Goal: Task Accomplishment & Management: Manage account settings

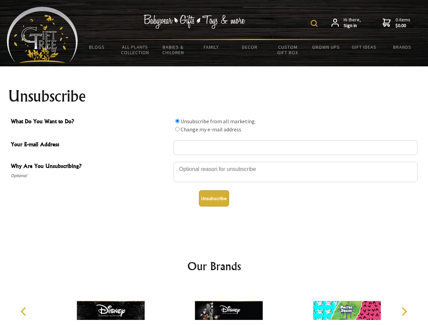
click at [315, 23] on img at bounding box center [313, 23] width 7 height 7
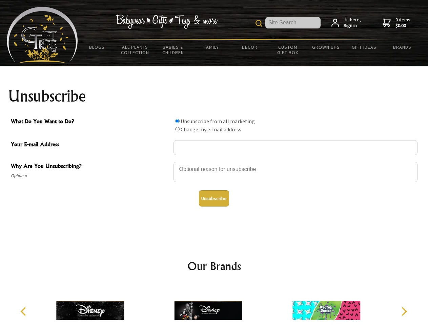
click at [214, 161] on div at bounding box center [295, 173] width 244 height 24
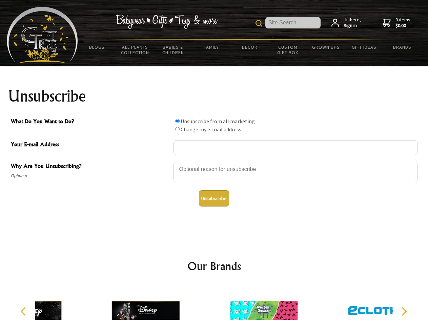
click at [177, 121] on input "What Do You Want to Do?" at bounding box center [177, 121] width 4 height 4
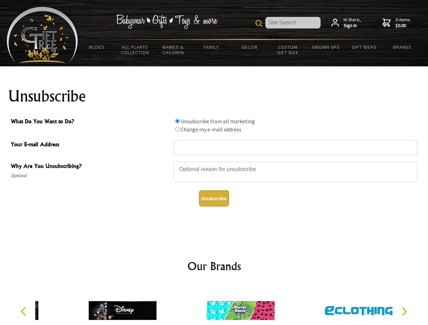
click at [177, 129] on input "What Do You Want to Do?" at bounding box center [177, 129] width 4 height 4
radio input "true"
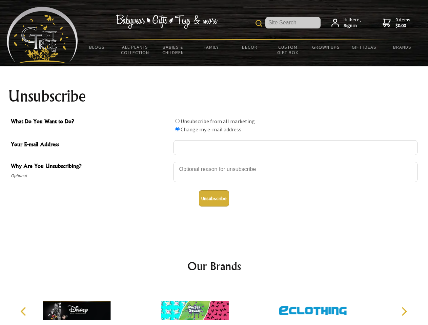
click at [214, 198] on button "Unsubscribe" at bounding box center [214, 198] width 30 height 16
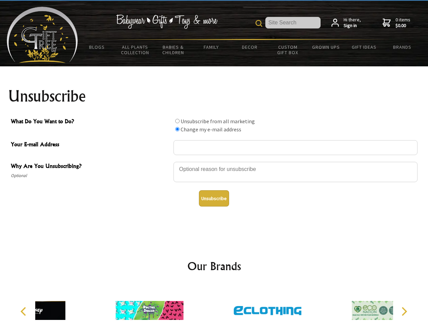
click at [214, 305] on div at bounding box center [267, 311] width 118 height 53
click at [24, 311] on icon "Previous" at bounding box center [24, 311] width 9 height 9
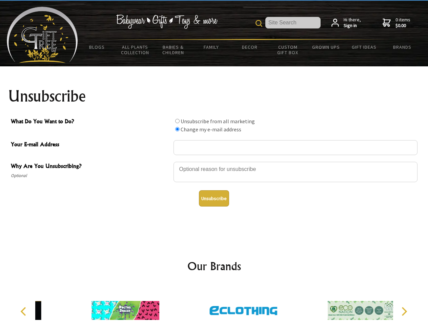
click at [403, 311] on icon "Next" at bounding box center [403, 311] width 9 height 9
